Goal: Task Accomplishment & Management: Manage account settings

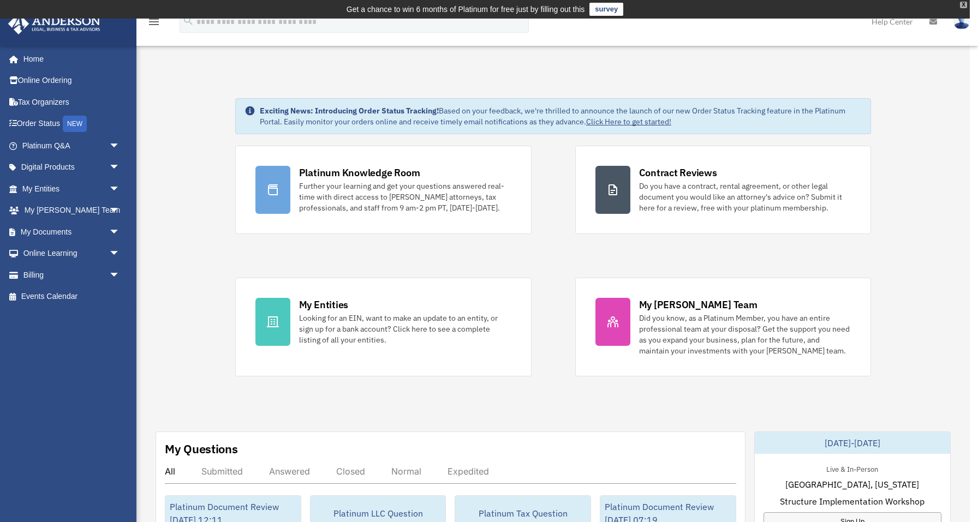
click at [964, 4] on div "X" at bounding box center [963, 5] width 7 height 7
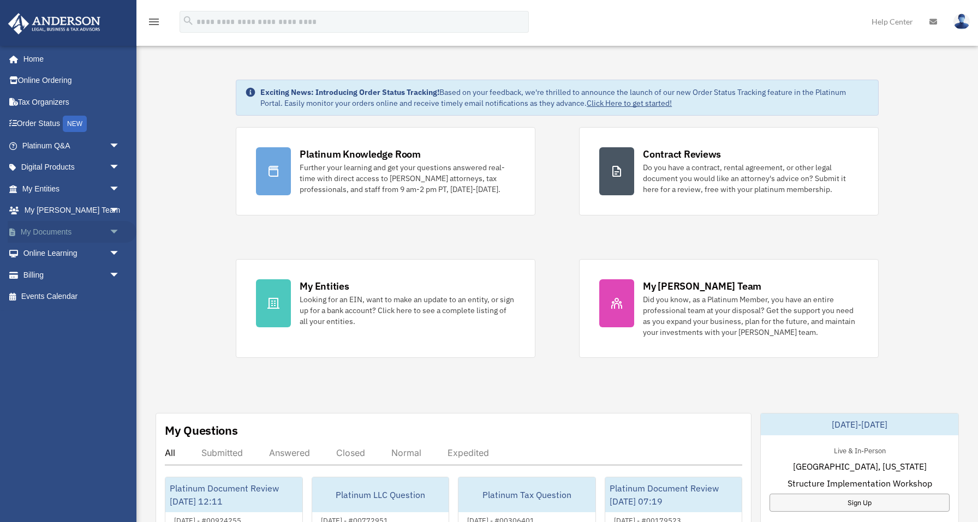
click at [76, 231] on link "My Documents arrow_drop_down" at bounding box center [72, 232] width 129 height 22
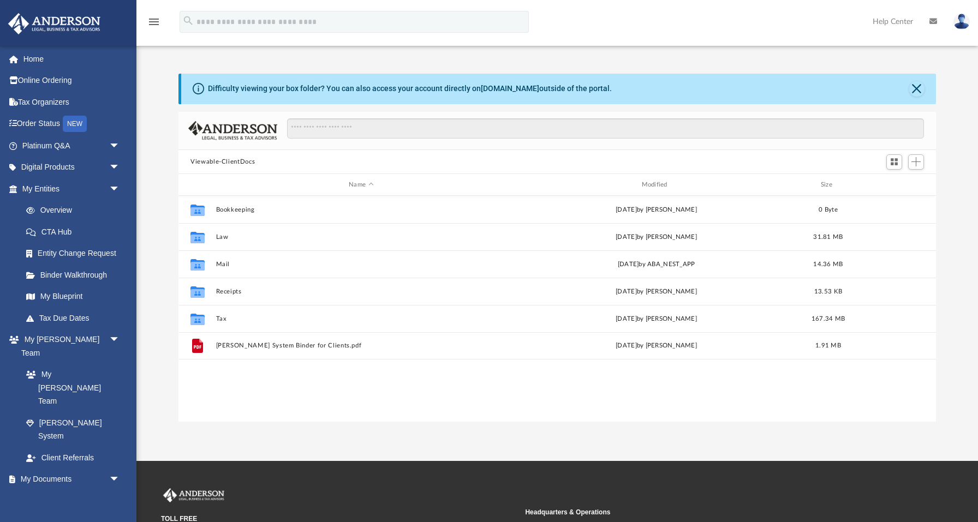
scroll to position [248, 757]
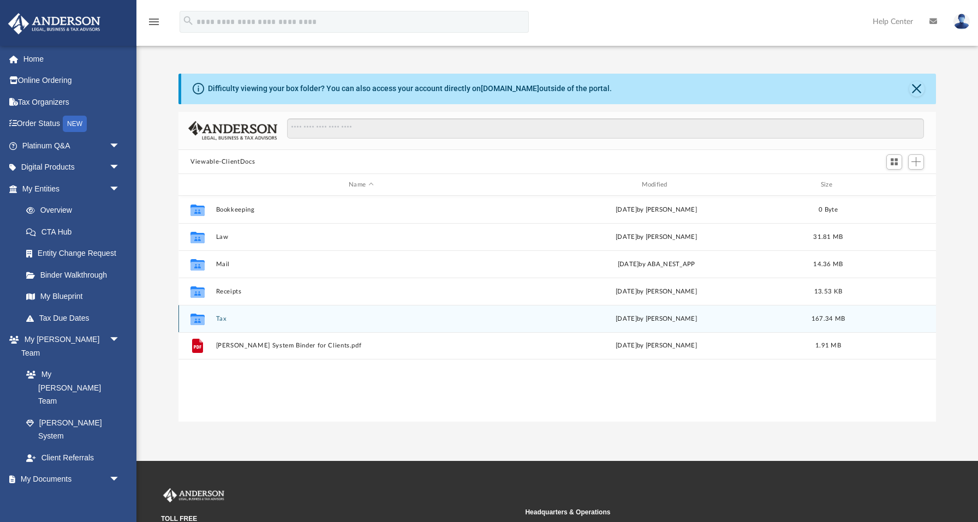
click at [221, 318] on button "Tax" at bounding box center [361, 319] width 290 height 7
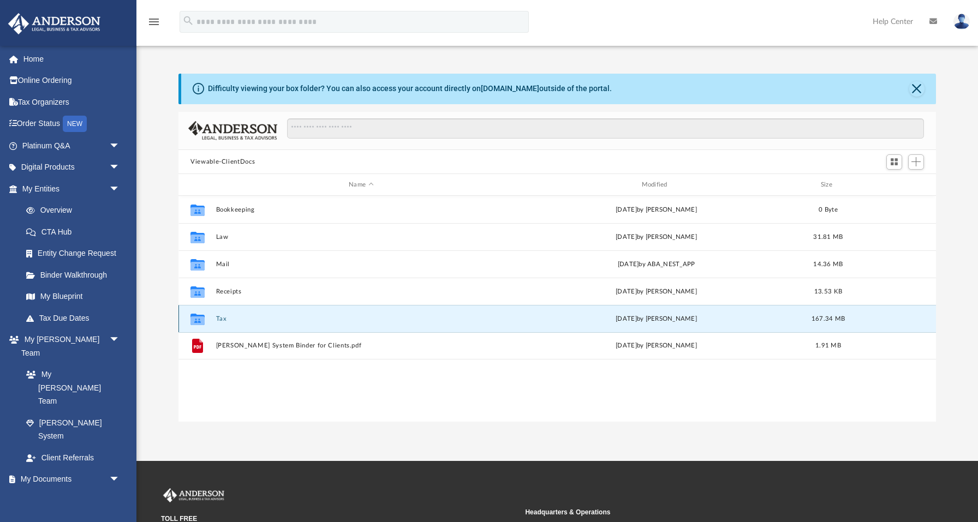
click at [221, 318] on button "Tax" at bounding box center [361, 319] width 290 height 7
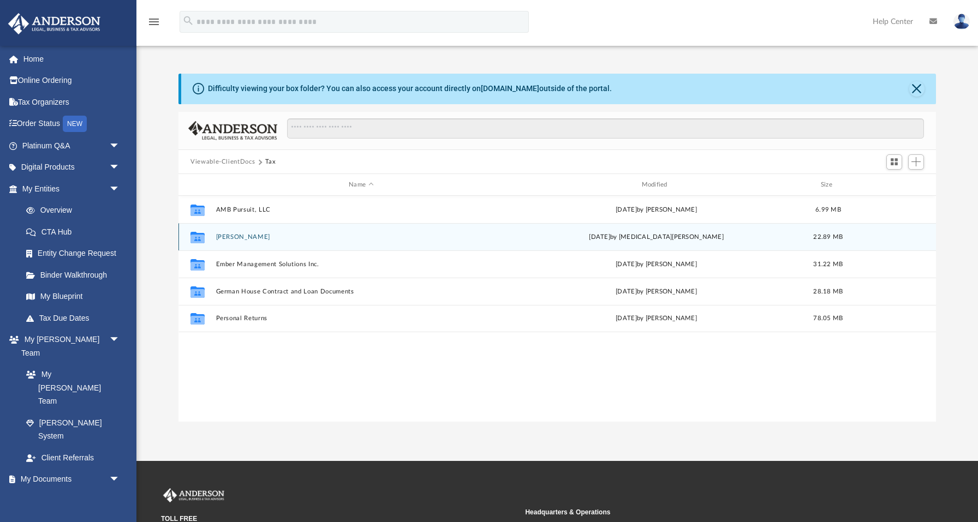
click at [252, 250] on div "Collaborated Folder Colletti, Daniel yesterday by Nikita Patel 22.89 MB" at bounding box center [558, 236] width 758 height 27
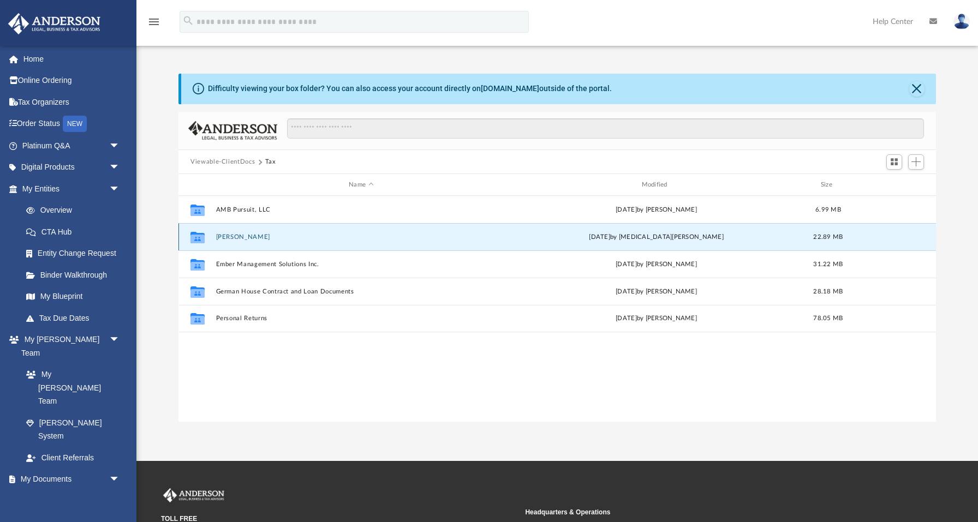
click at [252, 246] on div "Collaborated Folder Colletti, Daniel yesterday by Nikita Patel 22.89 MB" at bounding box center [558, 236] width 758 height 27
click at [252, 235] on button "Colletti, Daniel" at bounding box center [361, 237] width 290 height 7
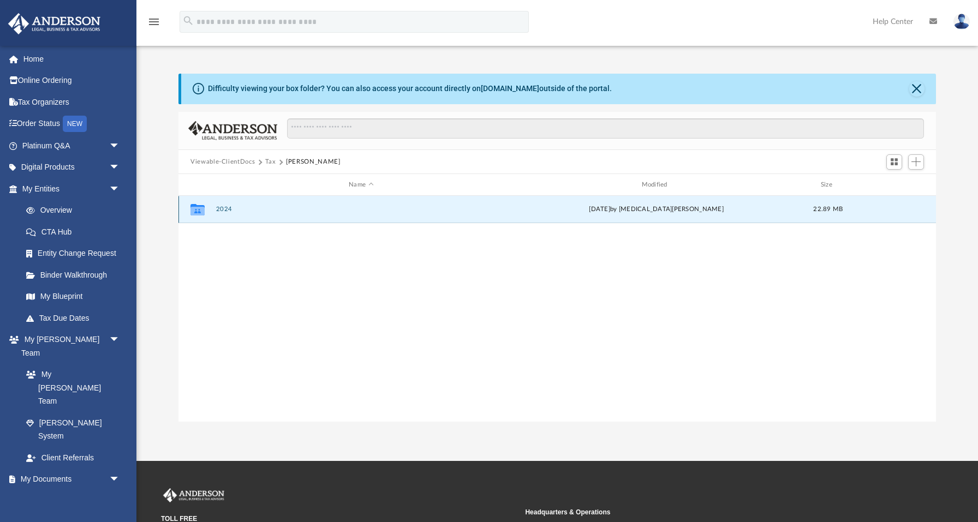
click at [222, 209] on button "2024" at bounding box center [361, 209] width 290 height 7
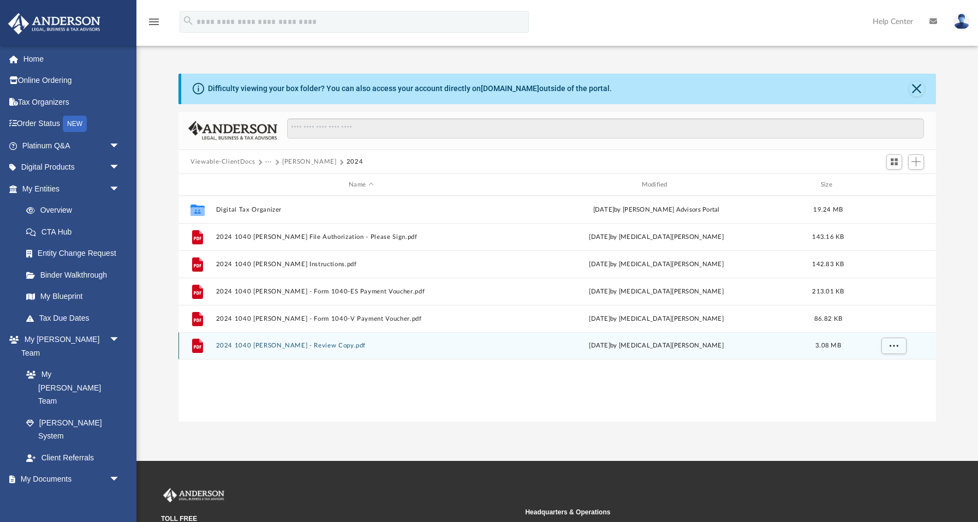
click at [294, 348] on button "2024 1040 Colletti, Daniel - Review Copy.pdf" at bounding box center [361, 346] width 290 height 7
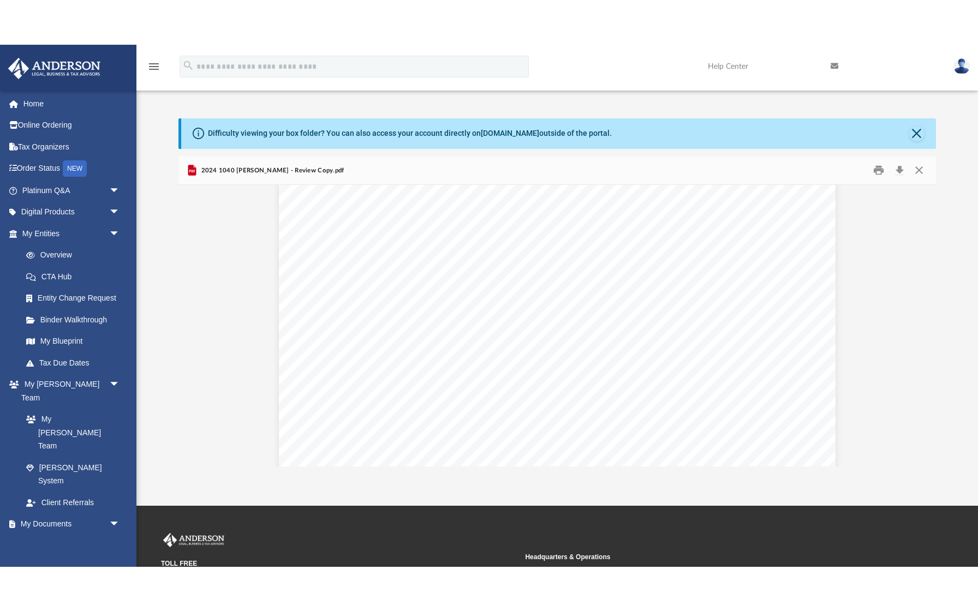
scroll to position [916, 0]
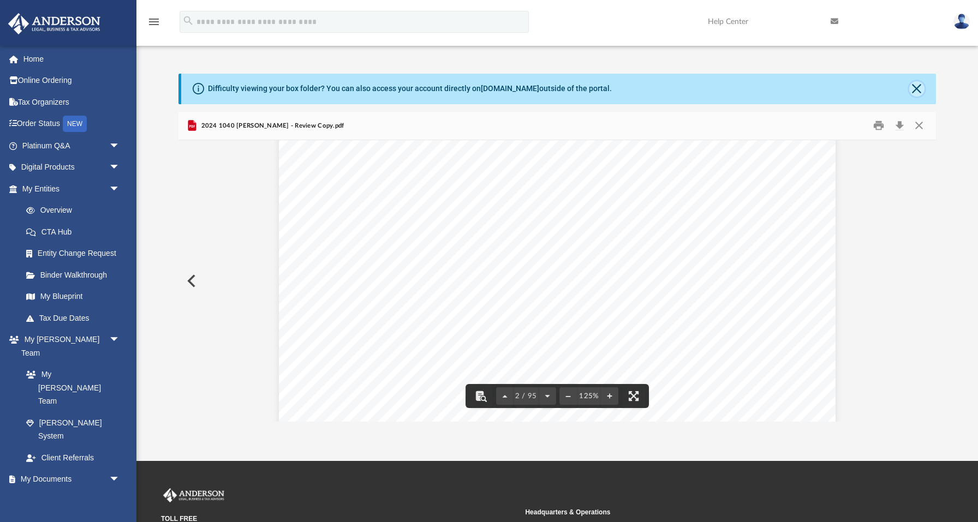
click at [917, 92] on button "Close" at bounding box center [917, 88] width 15 height 15
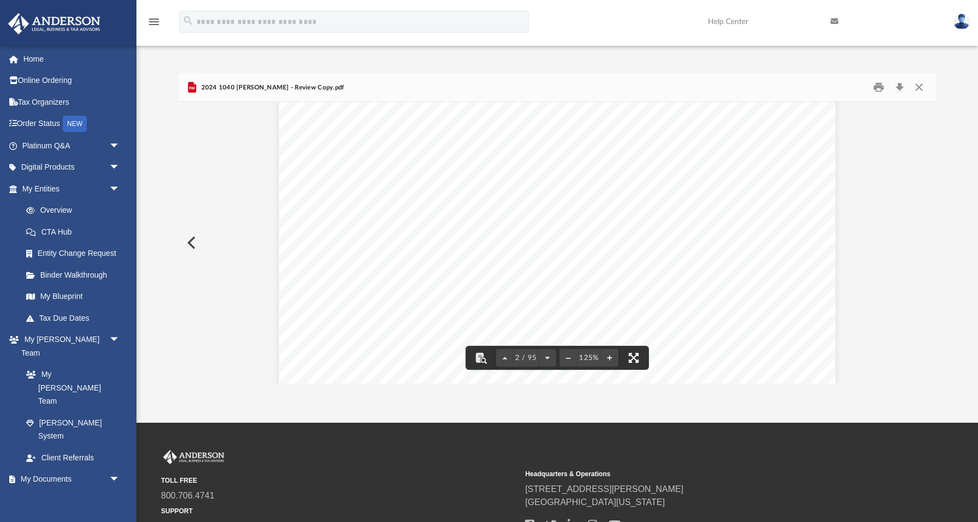
click at [633, 360] on button "File preview" at bounding box center [634, 358] width 24 height 24
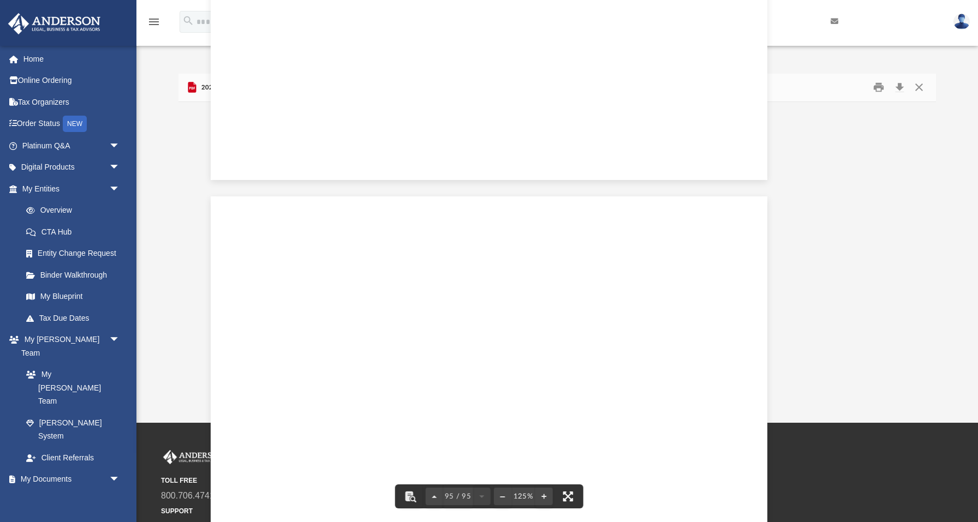
scroll to position [69283, 0]
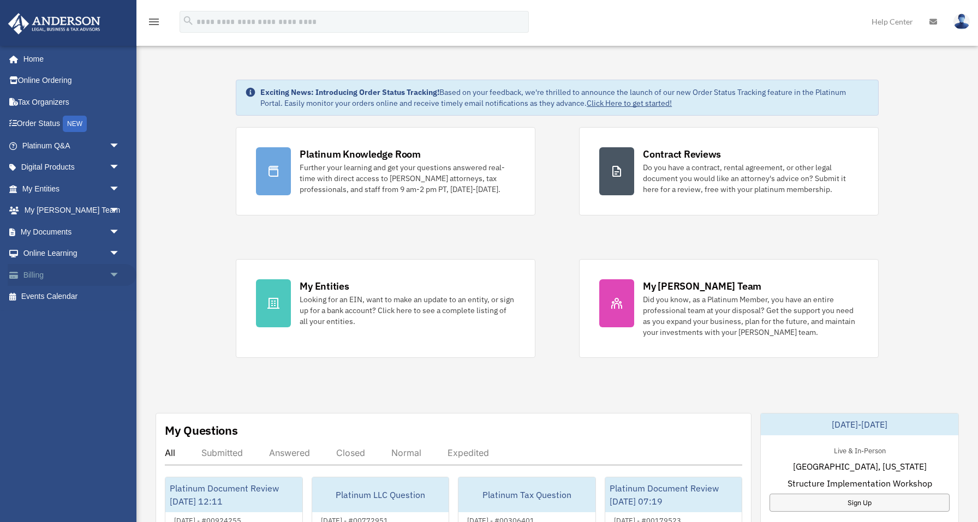
click at [108, 283] on link "Billing arrow_drop_down" at bounding box center [72, 275] width 129 height 22
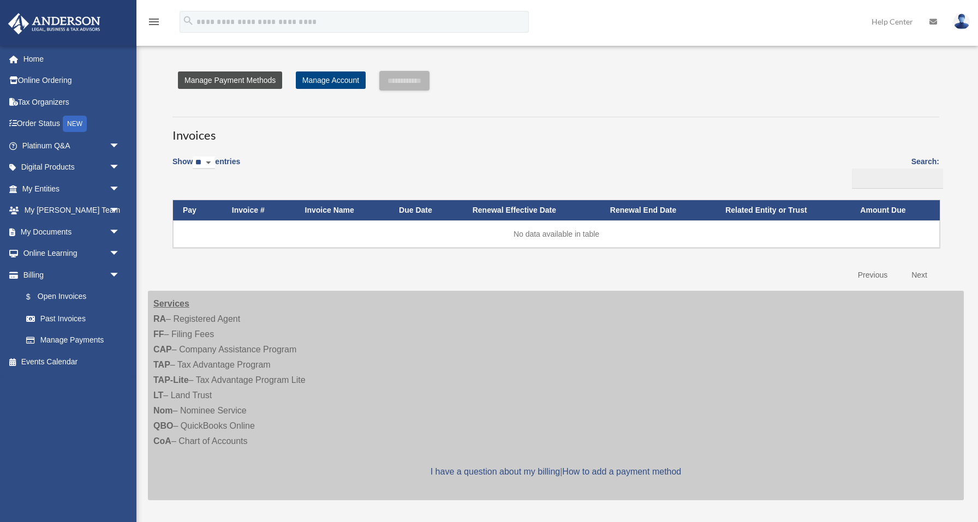
click at [267, 82] on link "Manage Payment Methods" at bounding box center [230, 80] width 104 height 17
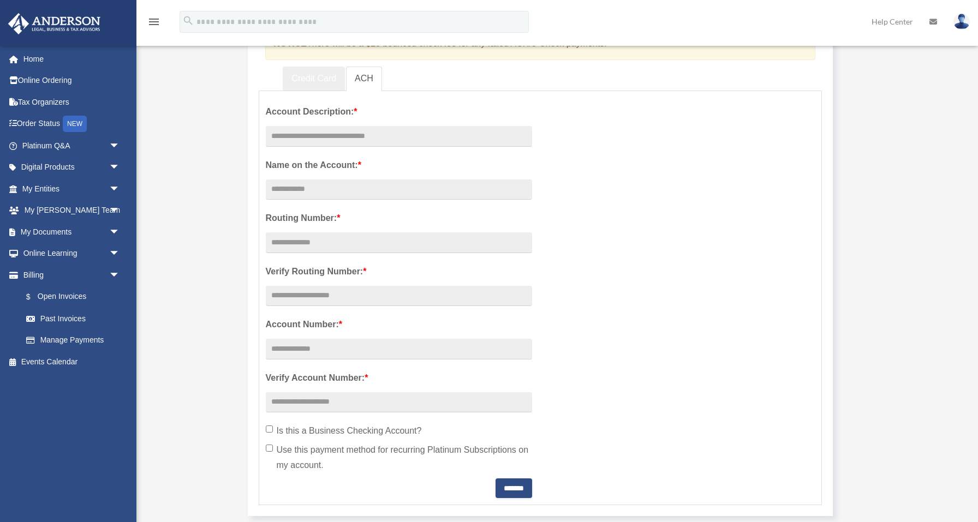
scroll to position [128, 0]
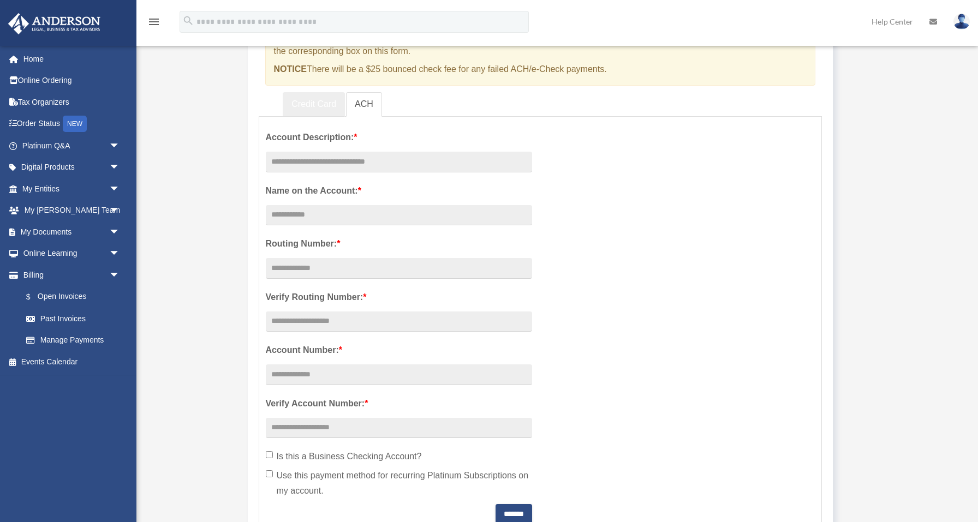
click at [310, 96] on link "Credit Card" at bounding box center [314, 104] width 62 height 25
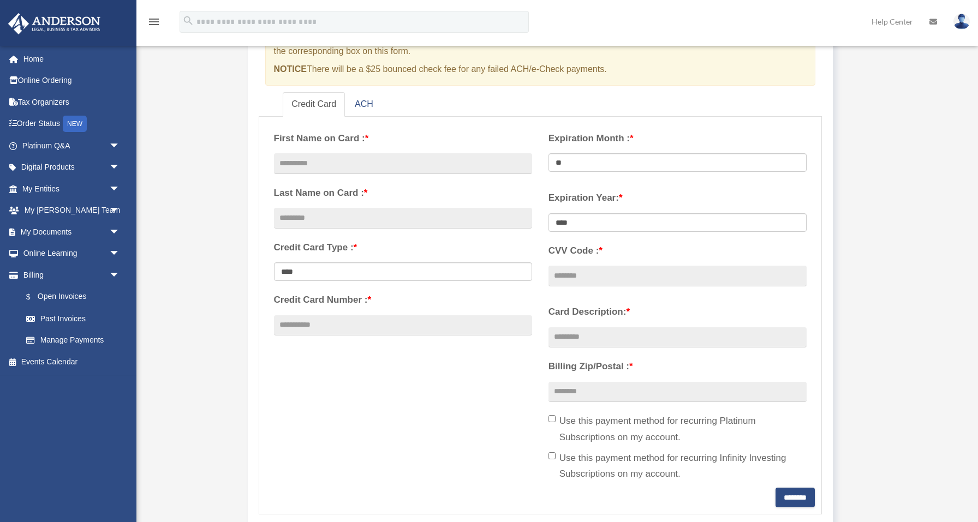
scroll to position [0, 0]
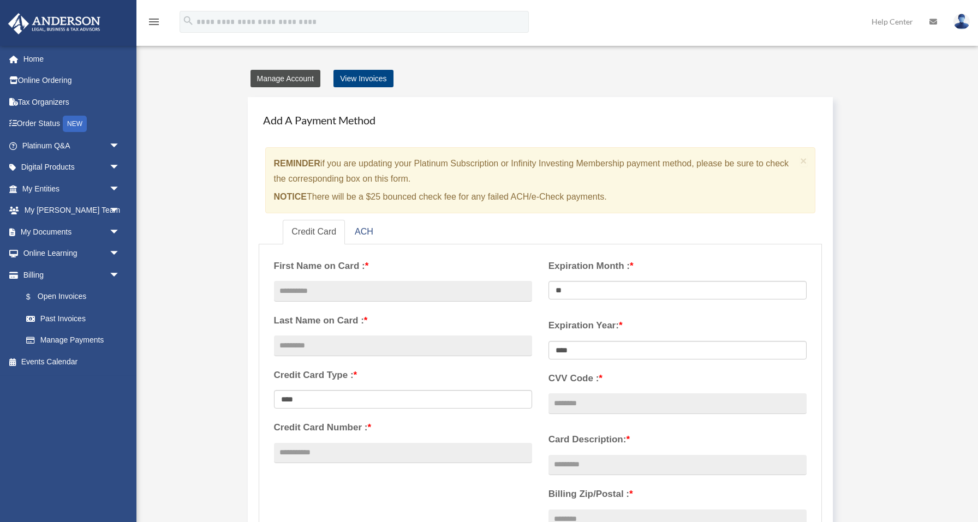
click at [300, 79] on link "Manage Account" at bounding box center [286, 78] width 70 height 17
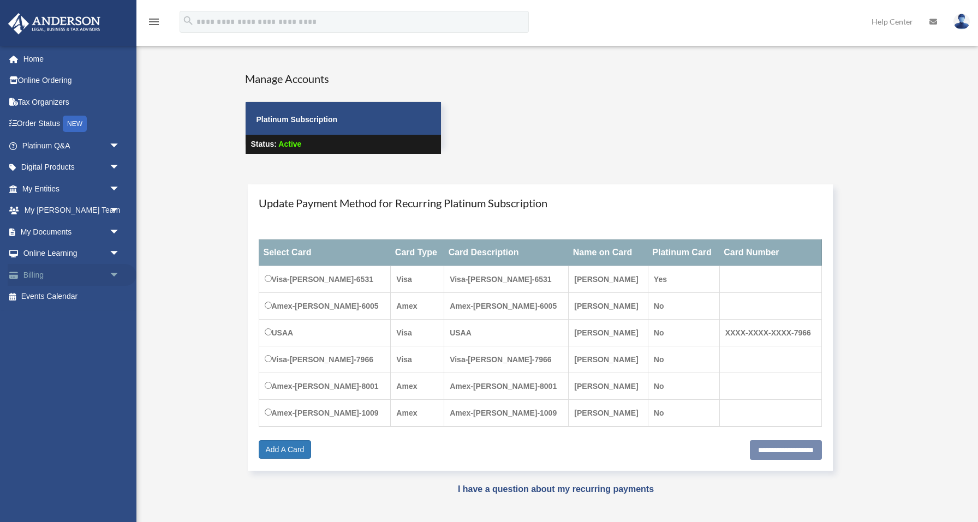
click at [71, 280] on link "Billing arrow_drop_down" at bounding box center [72, 275] width 129 height 22
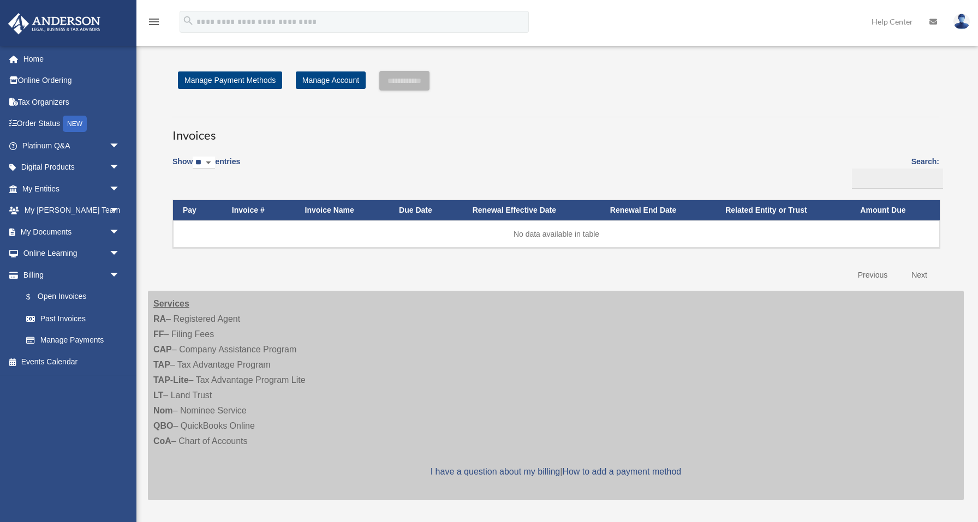
click at [212, 160] on select "** ** ** ***" at bounding box center [204, 163] width 22 height 13
click at [79, 310] on link "Past Invoices" at bounding box center [75, 319] width 121 height 22
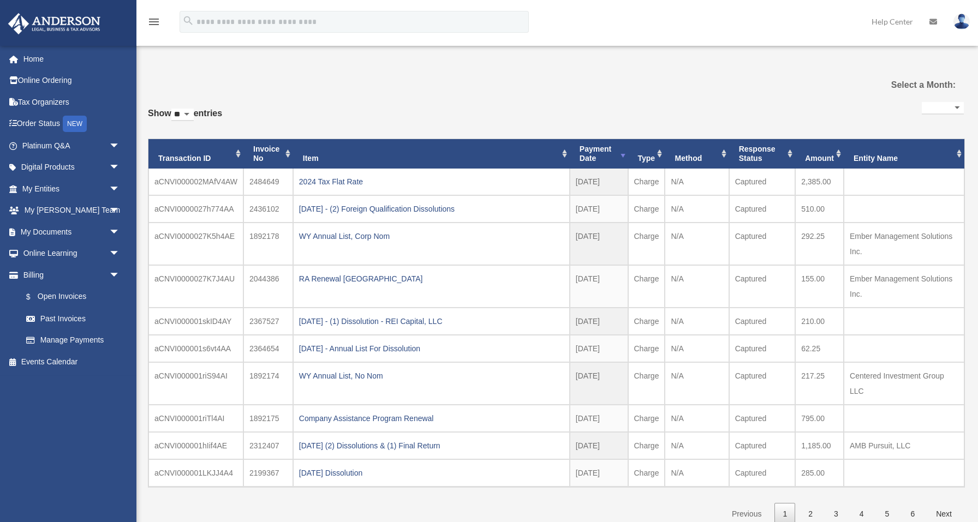
select select
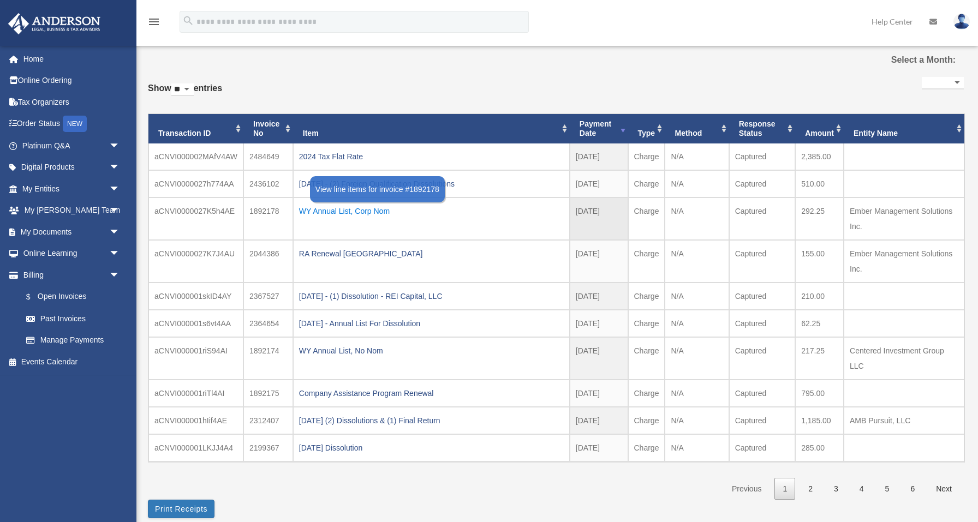
scroll to position [27, 0]
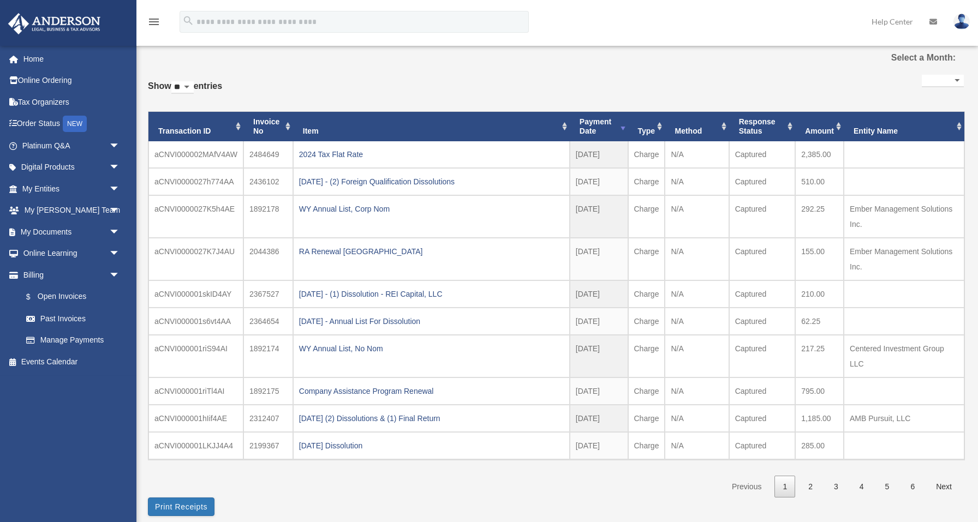
click at [600, 121] on th "Payment Date" at bounding box center [599, 126] width 58 height 29
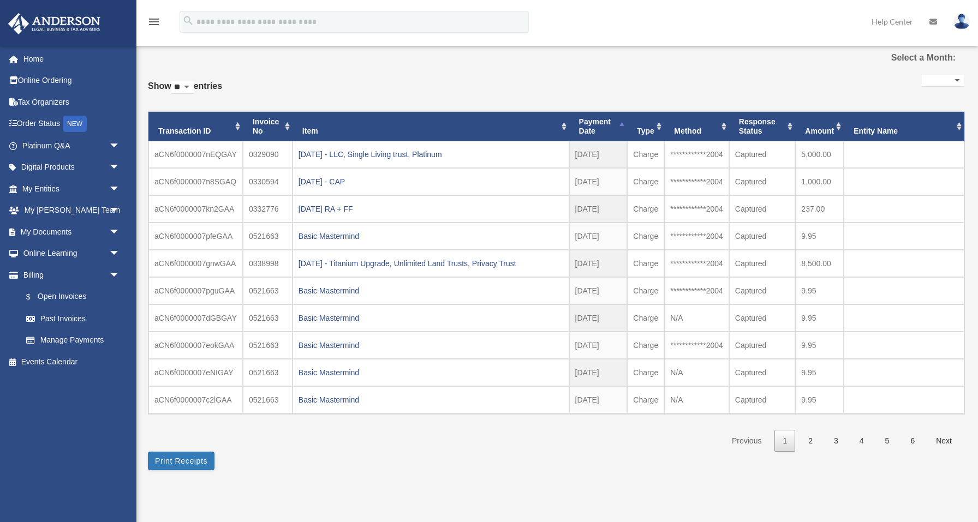
click at [600, 121] on th "Payment Date" at bounding box center [598, 126] width 58 height 29
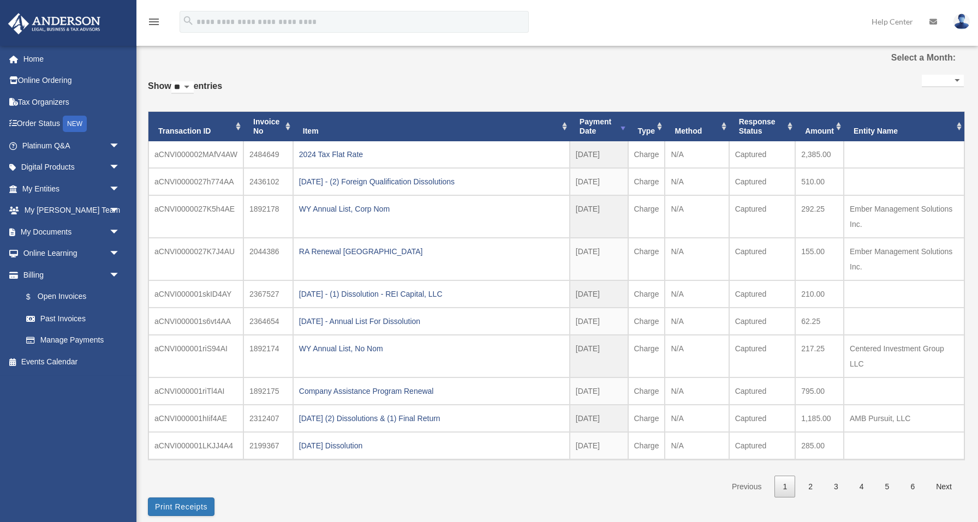
click at [600, 130] on th "Payment Date" at bounding box center [599, 126] width 58 height 29
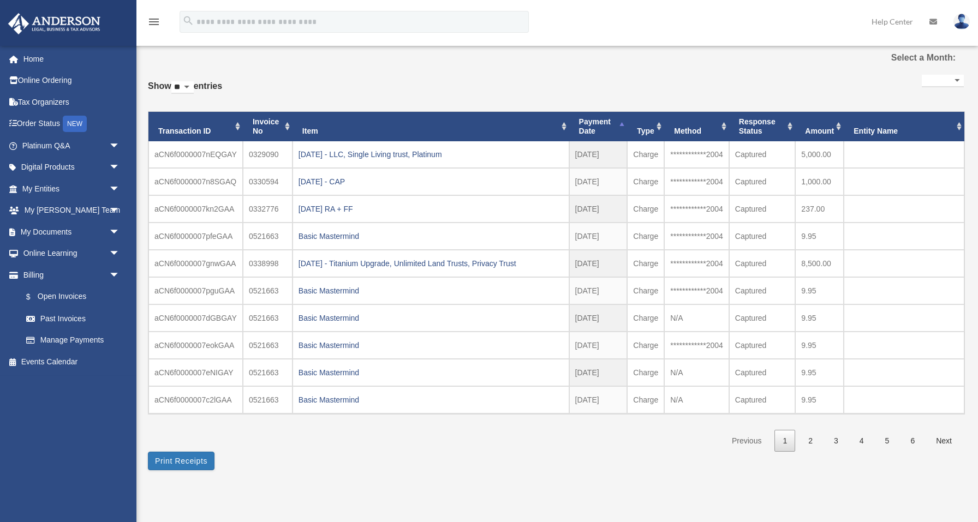
click at [600, 130] on th "Payment Date" at bounding box center [598, 126] width 58 height 29
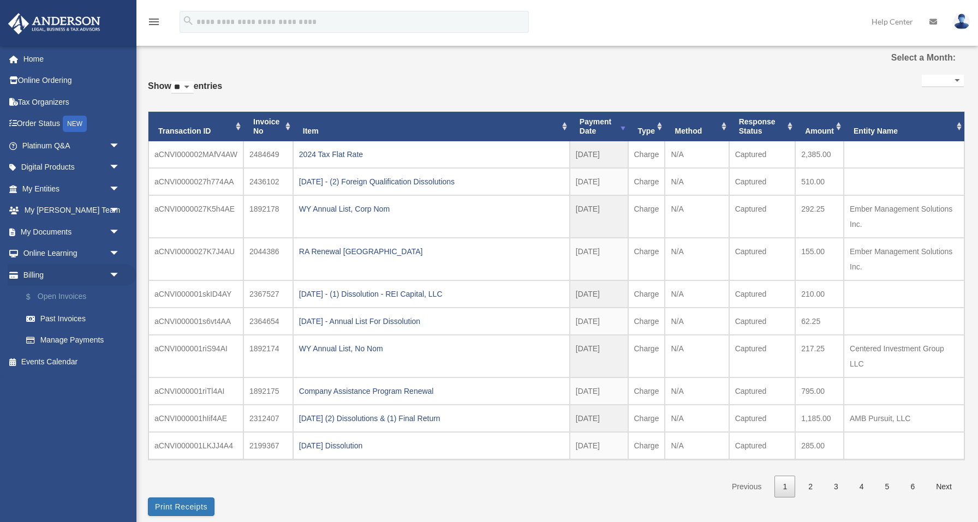
click at [74, 300] on link "$ Open Invoices" at bounding box center [75, 297] width 121 height 22
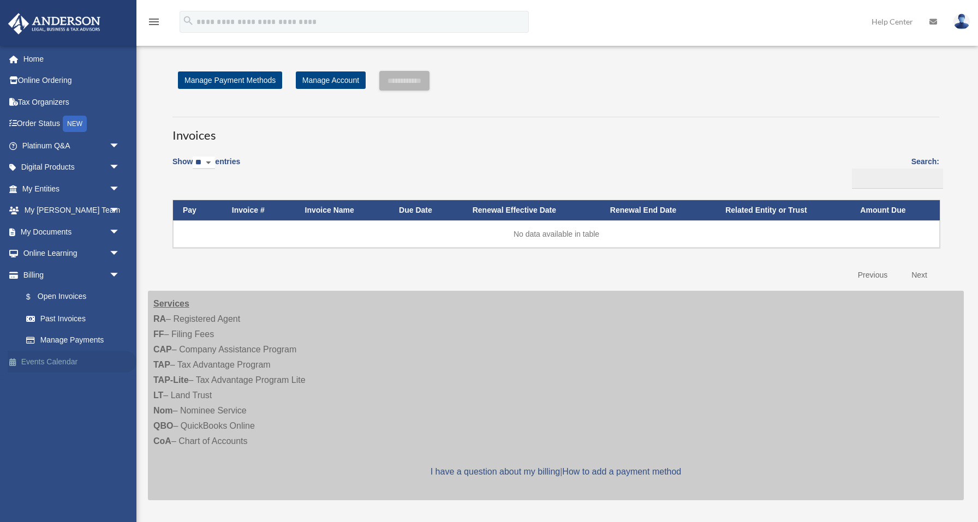
click at [73, 351] on link "Events Calendar" at bounding box center [72, 362] width 129 height 22
click at [75, 341] on link "Manage Payments" at bounding box center [75, 341] width 121 height 22
click at [74, 292] on link "$ Open Invoices" at bounding box center [75, 297] width 121 height 22
click at [216, 296] on div "Services RA – Registered Agent FF – Filing Fees CAP – Company Assistance Progra…" at bounding box center [556, 396] width 816 height 210
